Goal: Find specific page/section: Find specific page/section

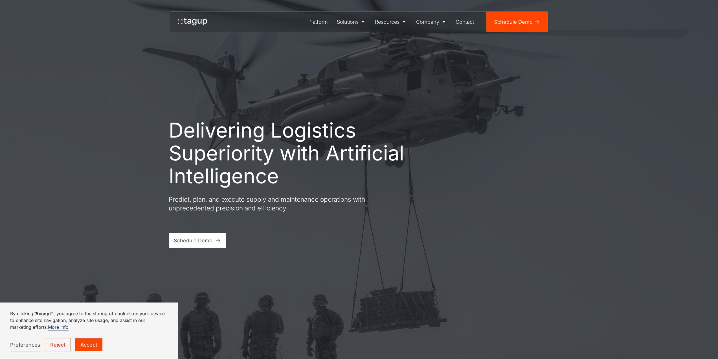
click at [88, 339] on link "Accept" at bounding box center [88, 344] width 27 height 13
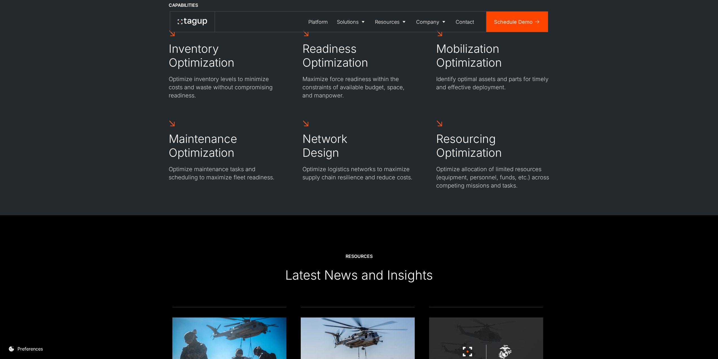
scroll to position [2003, 0]
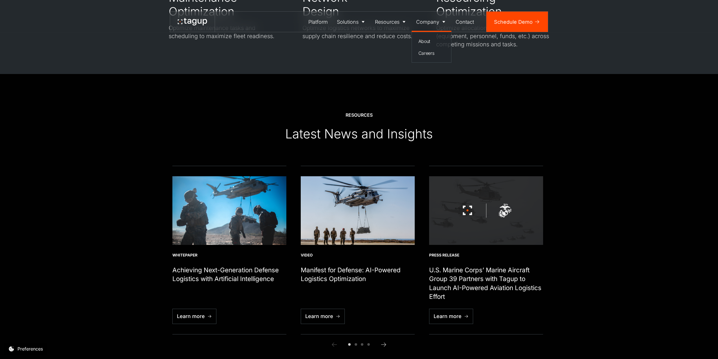
click at [430, 25] on div "Company" at bounding box center [427, 22] width 23 height 8
click at [440, 21] on link "Company" at bounding box center [432, 22] width 40 height 20
click at [435, 49] on link "Careers" at bounding box center [432, 53] width 32 height 11
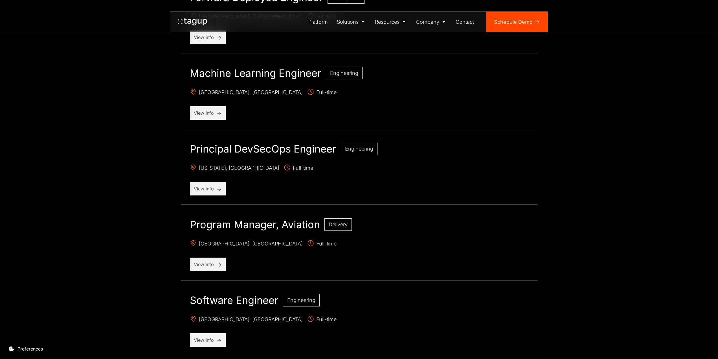
scroll to position [592, 0]
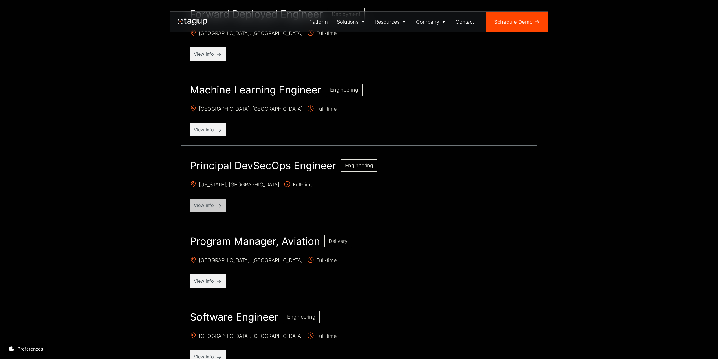
click at [208, 199] on div "View info" at bounding box center [208, 205] width 36 height 14
click at [221, 203] on div "View info" at bounding box center [208, 205] width 36 height 14
